Goal: Information Seeking & Learning: Find specific fact

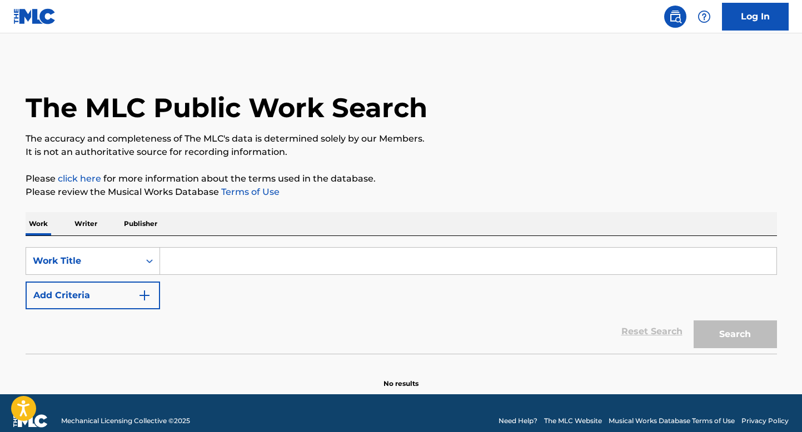
click at [97, 222] on p "Writer" at bounding box center [85, 223] width 29 height 23
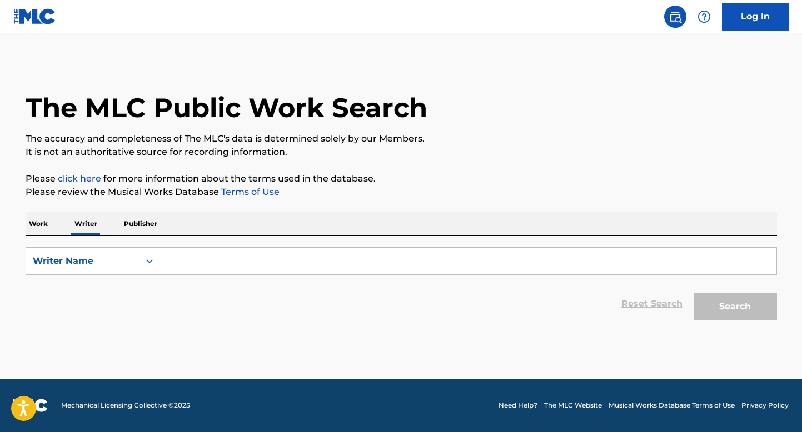
click at [217, 254] on input "Search Form" at bounding box center [468, 261] width 616 height 27
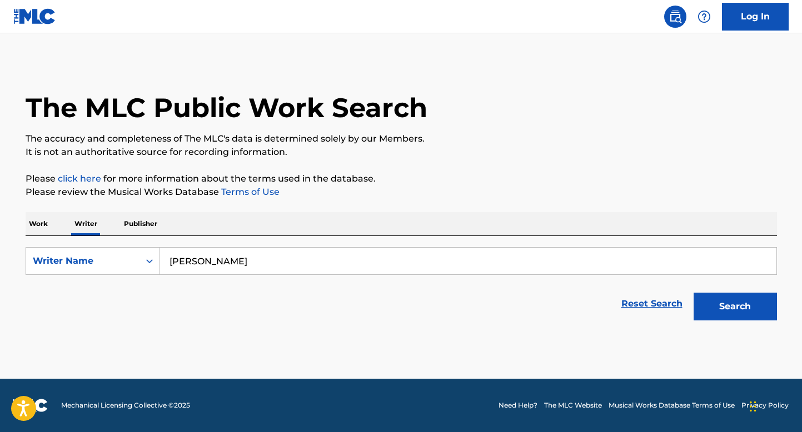
click at [693, 293] on button "Search" at bounding box center [734, 307] width 83 height 28
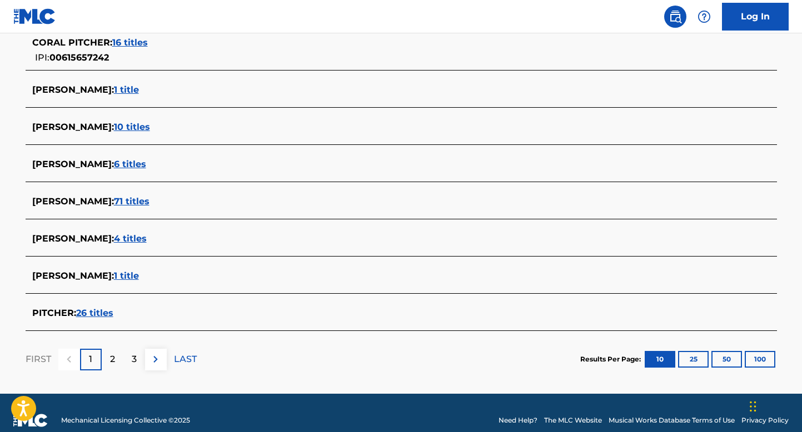
click at [114, 371] on div "FIRST 1 2 3 LAST" at bounding box center [111, 359] width 171 height 57
click at [114, 364] on p "2" at bounding box center [112, 359] width 5 height 13
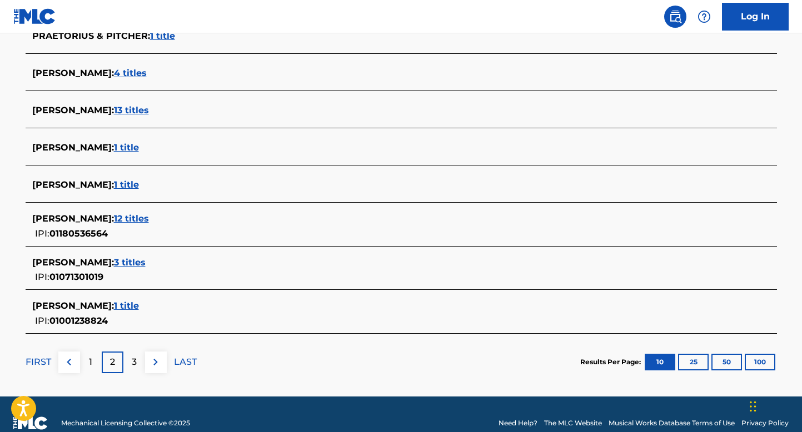
scroll to position [403, 0]
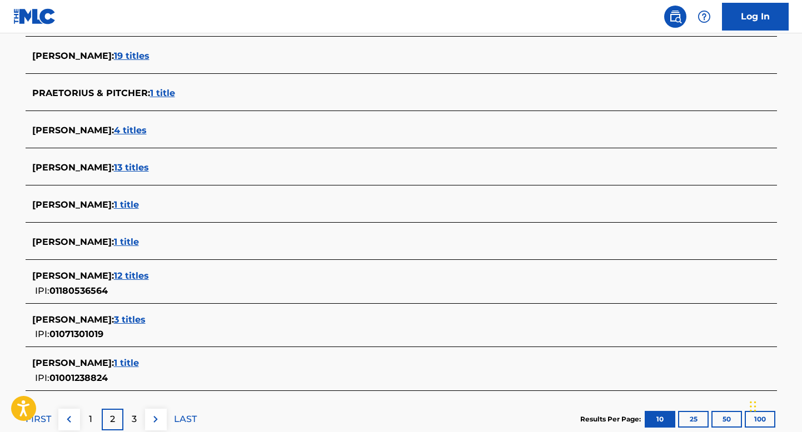
click at [135, 413] on p "3" at bounding box center [134, 419] width 5 height 13
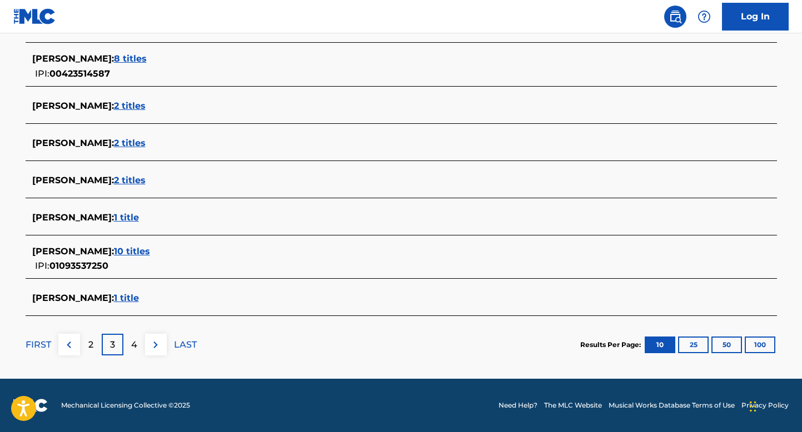
click at [135, 348] on p "4" at bounding box center [134, 344] width 6 height 13
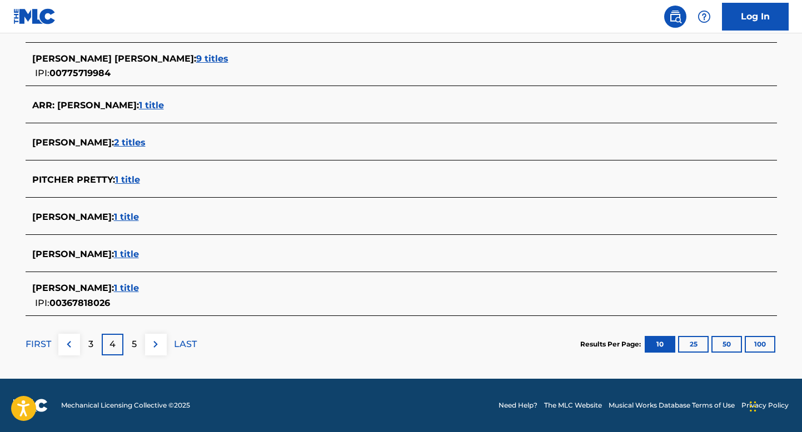
scroll to position [408, 0]
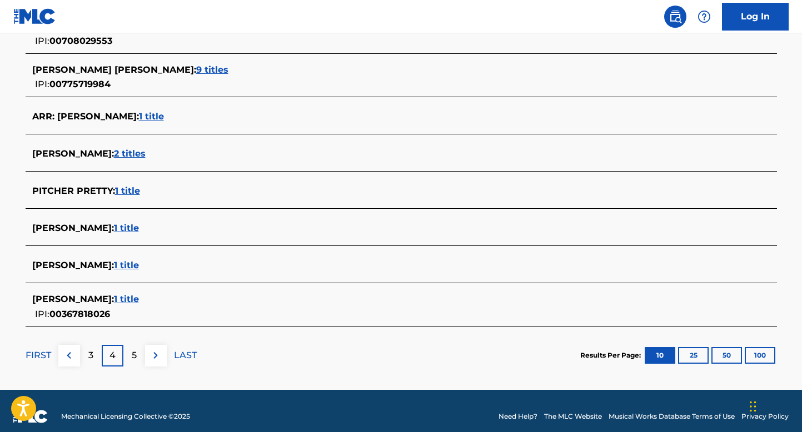
click at [127, 340] on div "FIRST 3 4 5 LAST" at bounding box center [111, 355] width 171 height 57
click at [130, 347] on div "5" at bounding box center [134, 356] width 22 height 22
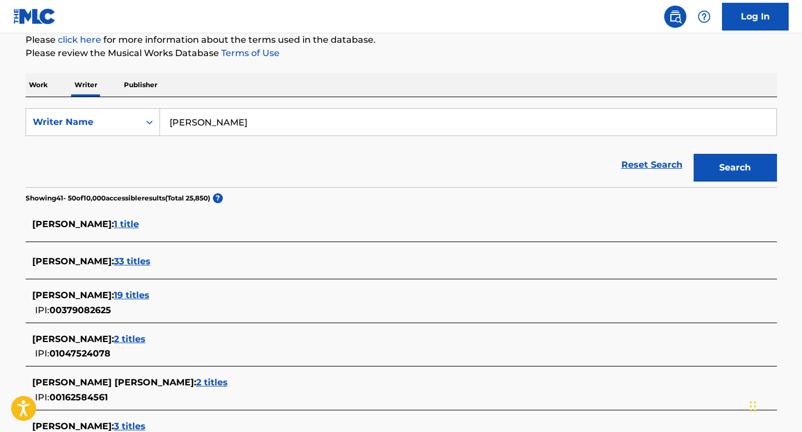
scroll to position [138, 0]
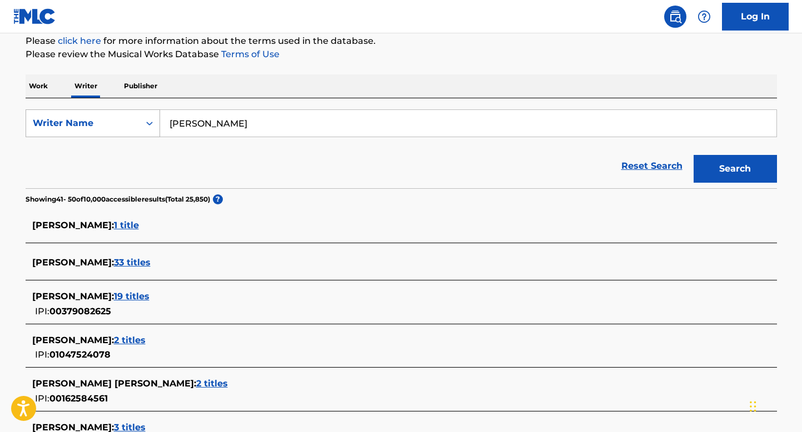
drag, startPoint x: 290, startPoint y: 115, endPoint x: 135, endPoint y: 123, distance: 155.2
click at [137, 124] on div "SearchWithCriteria6391b2cb-d023-4d72-8889-e9eef9f68ea0 Writer Name [PERSON_NAME]" at bounding box center [401, 123] width 751 height 28
click at [238, 124] on input "[PERSON_NAME]" at bounding box center [468, 123] width 616 height 27
paste input "[PERSON_NAME] [PERSON_NAME]"
click at [693, 155] on button "Search" at bounding box center [734, 169] width 83 height 28
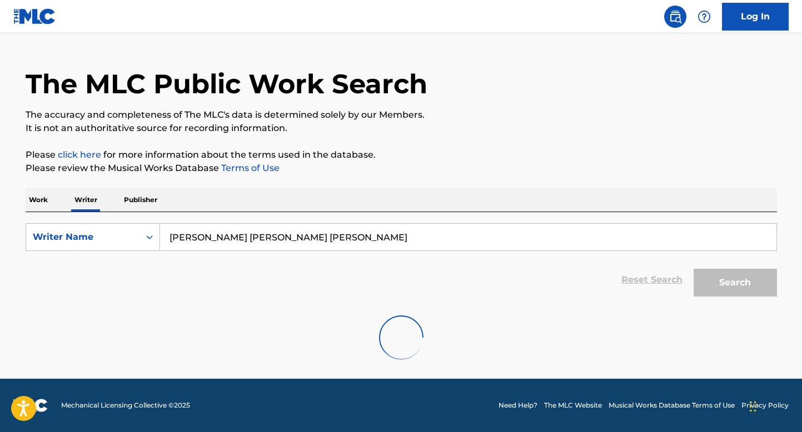
click at [202, 239] on div "SearchWithCriteria6391b2cb-d023-4d72-8889-e9eef9f68ea0 Writer Name [PERSON_NAME…" at bounding box center [401, 292] width 751 height 161
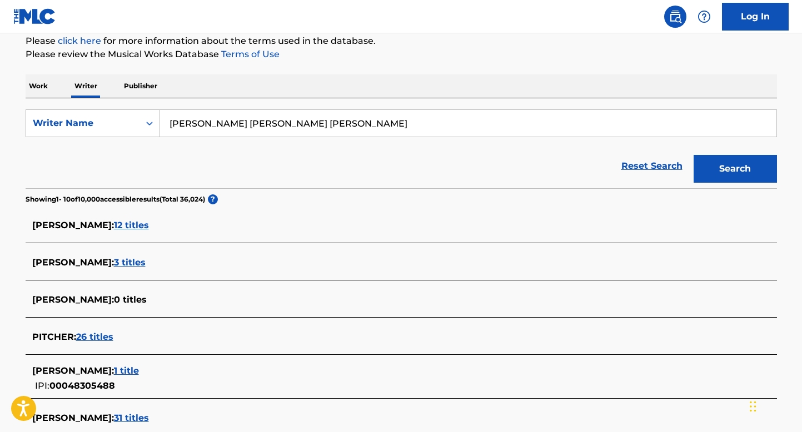
click at [202, 239] on div "[PERSON_NAME] : 12 titles" at bounding box center [401, 226] width 751 height 26
click at [211, 114] on input "[PERSON_NAME] [PERSON_NAME] [PERSON_NAME]" at bounding box center [468, 123] width 616 height 27
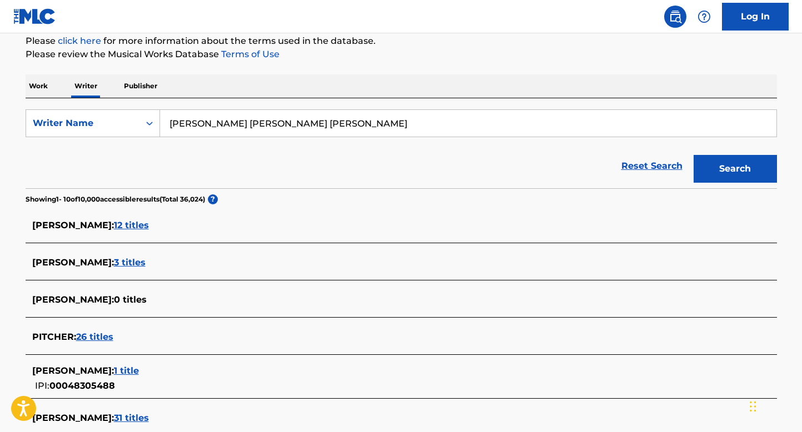
paste input "Search Form"
click at [693, 155] on button "Search" at bounding box center [734, 169] width 83 height 28
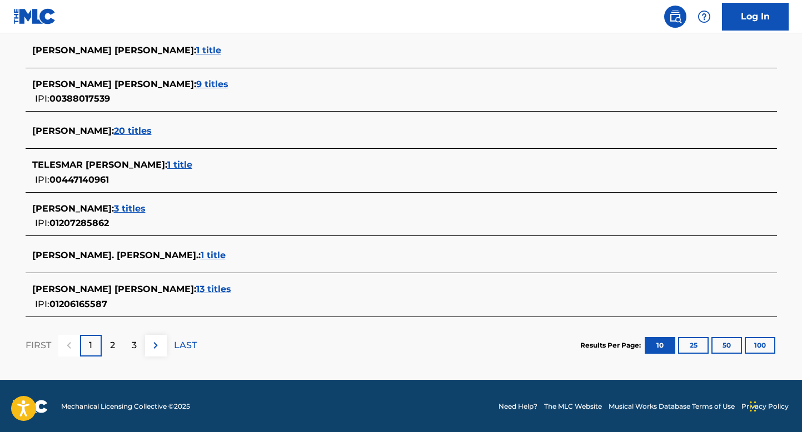
scroll to position [432, 0]
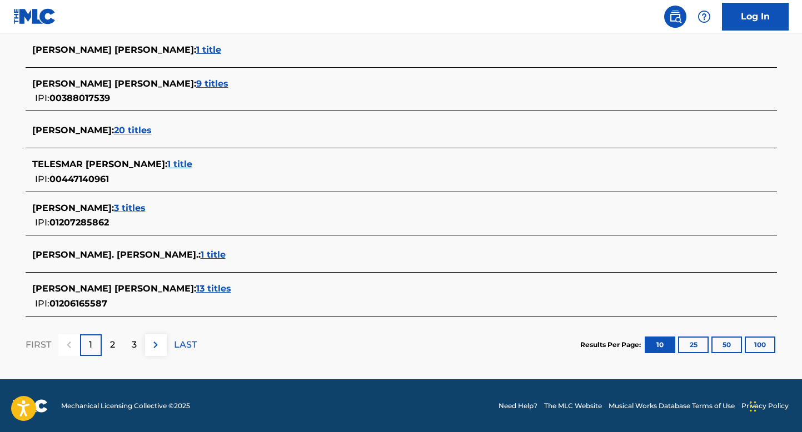
click at [117, 343] on div "2" at bounding box center [113, 345] width 22 height 22
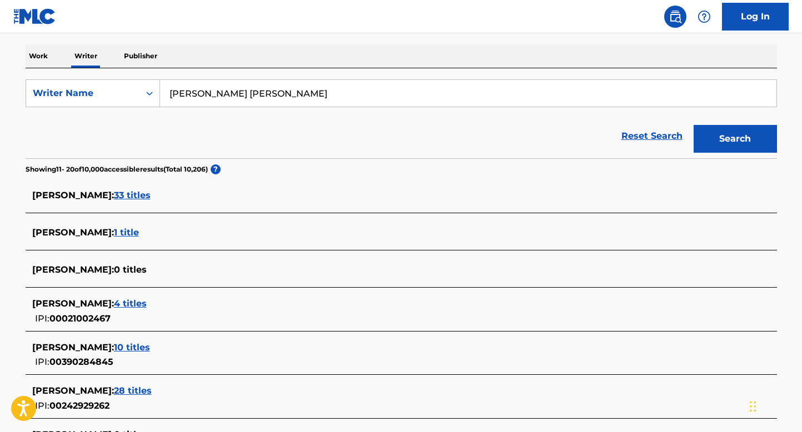
scroll to position [71, 0]
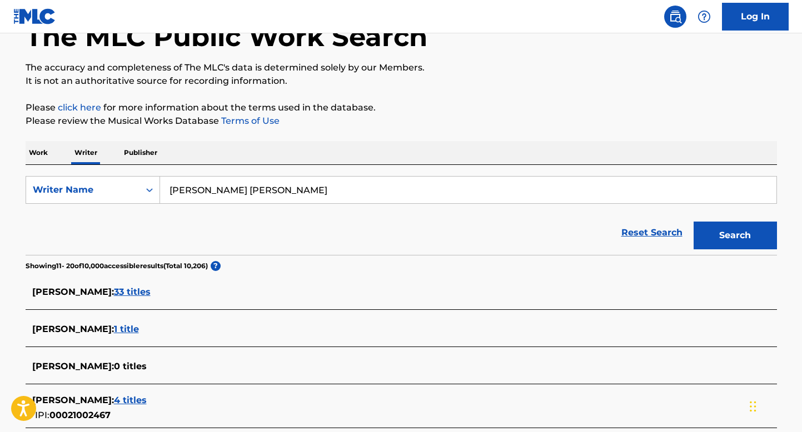
click at [208, 186] on input "[PERSON_NAME] [PERSON_NAME]" at bounding box center [468, 190] width 616 height 27
click at [693, 222] on button "Search" at bounding box center [734, 236] width 83 height 28
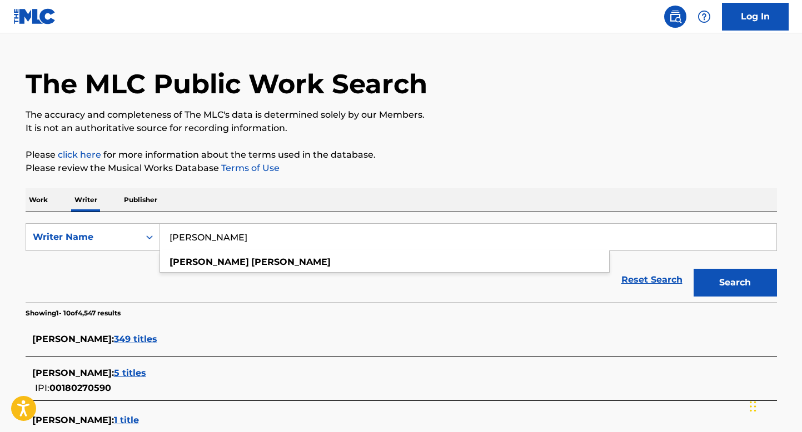
scroll to position [27, 0]
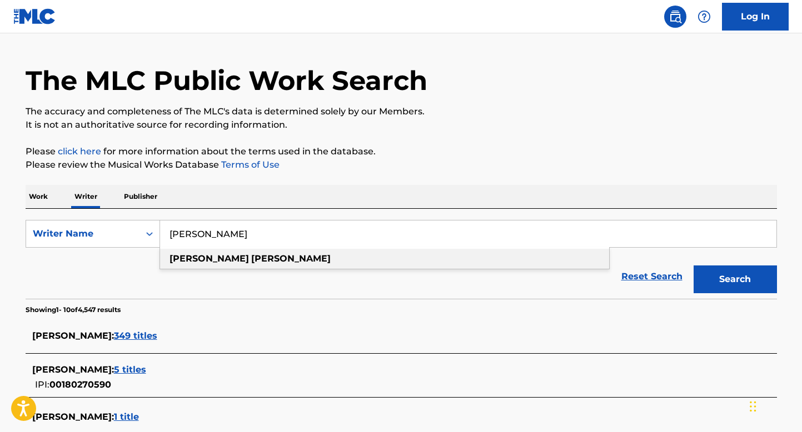
click at [183, 252] on div "[PERSON_NAME]" at bounding box center [384, 259] width 449 height 20
type input "[PERSON_NAME]"
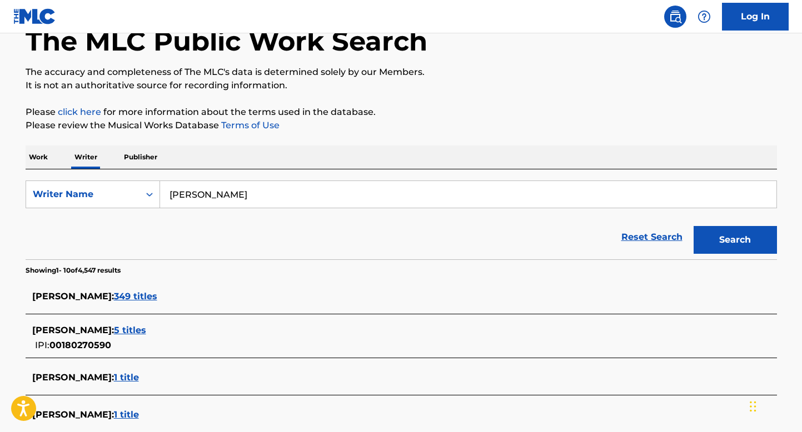
scroll to position [80, 0]
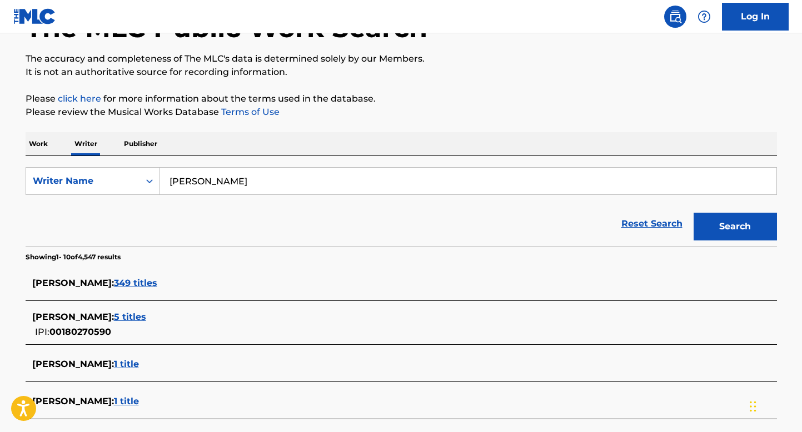
click at [235, 172] on input "[PERSON_NAME]" at bounding box center [468, 181] width 616 height 27
click at [235, 181] on input "[PERSON_NAME]" at bounding box center [468, 181] width 616 height 27
click at [284, 184] on input "[PERSON_NAME]" at bounding box center [468, 181] width 616 height 27
click at [693, 213] on button "Search" at bounding box center [734, 227] width 83 height 28
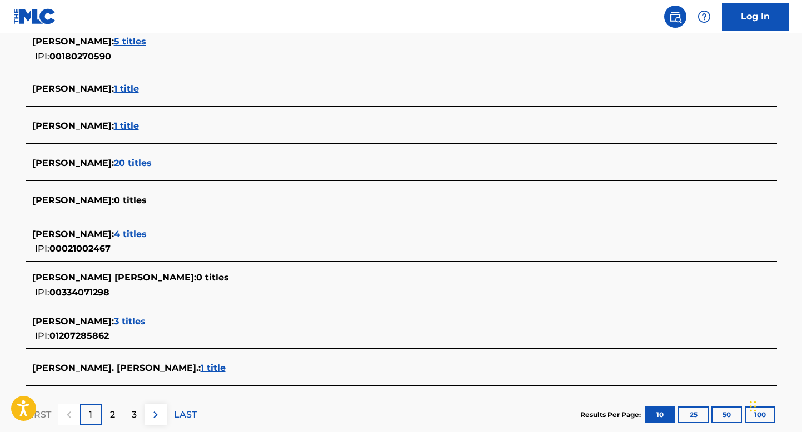
scroll to position [359, 0]
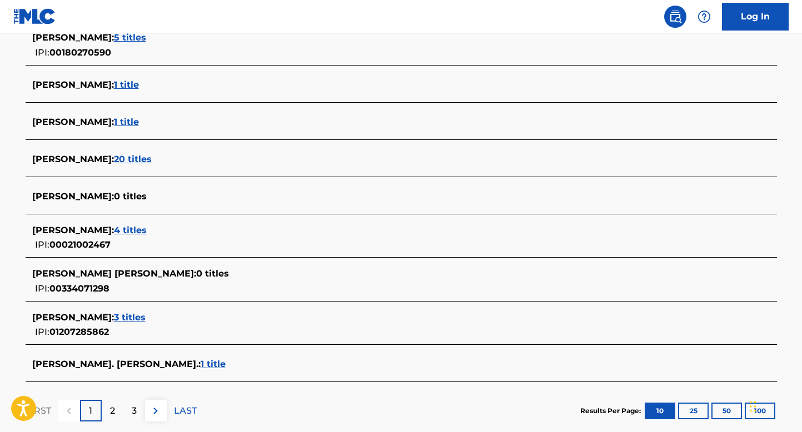
click at [146, 317] on span "3 titles" at bounding box center [130, 317] width 32 height 11
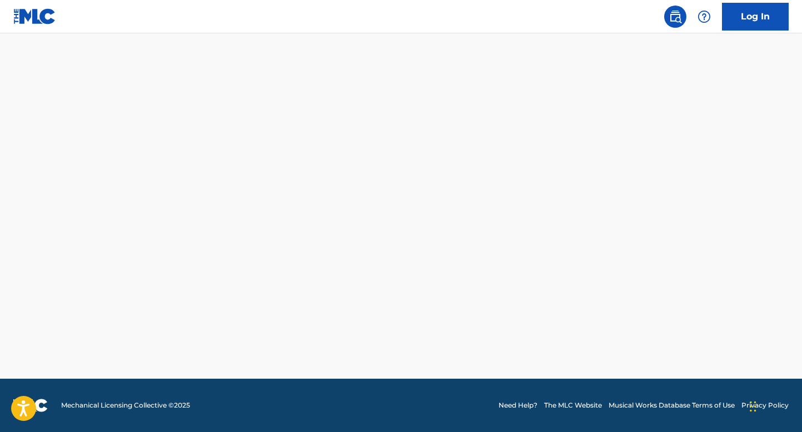
scroll to position [312, 0]
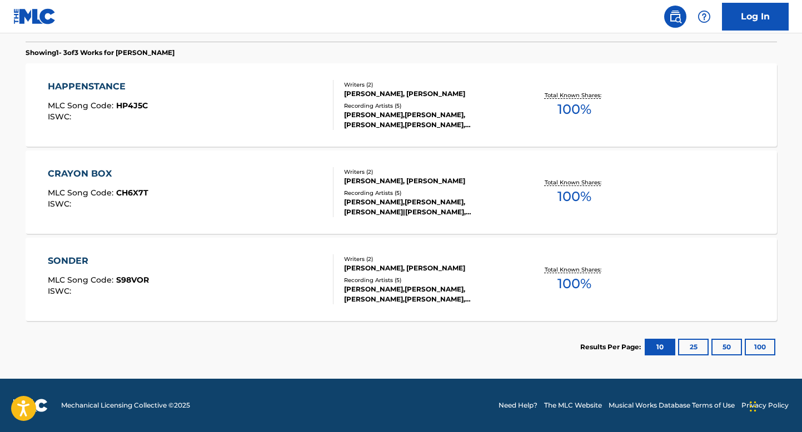
click at [229, 177] on div "CRAYON BOX MLC Song Code : CH6X7T ISWC :" at bounding box center [191, 192] width 286 height 50
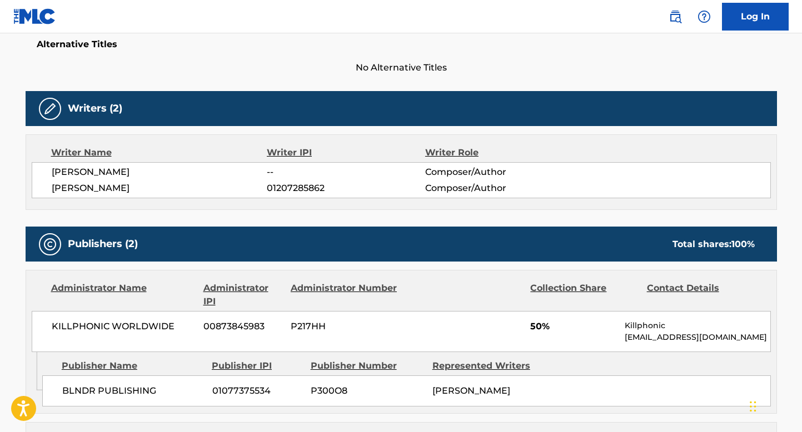
scroll to position [358, 0]
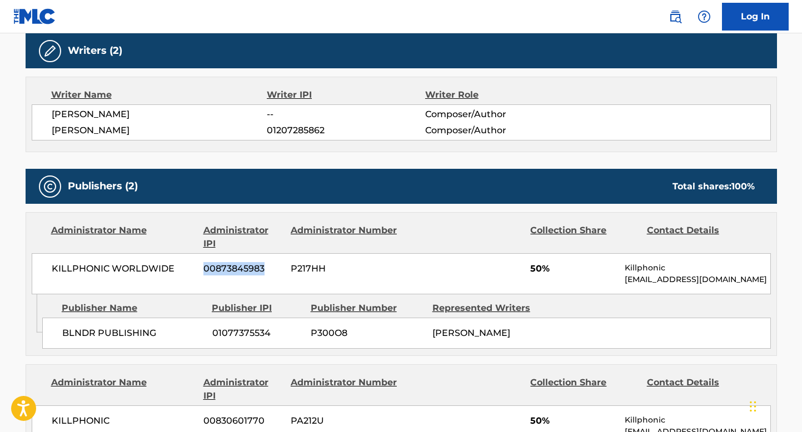
drag, startPoint x: 202, startPoint y: 269, endPoint x: 303, endPoint y: 271, distance: 101.1
click at [302, 271] on div "KILLPHONIC WORLDWIDE 00873845983 P217HH 50% Killphonic [EMAIL_ADDRESS][DOMAIN_N…" at bounding box center [401, 273] width 739 height 41
click at [303, 271] on span "P217HH" at bounding box center [345, 268] width 108 height 13
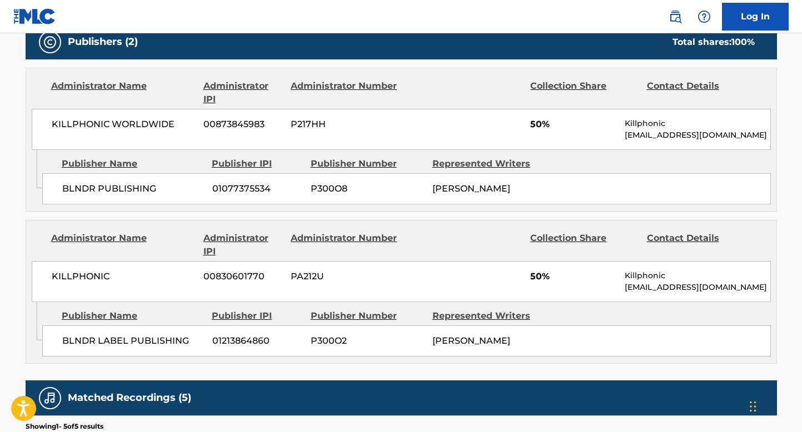
scroll to position [504, 0]
